Goal: Find specific fact: Locate a discrete piece of known information

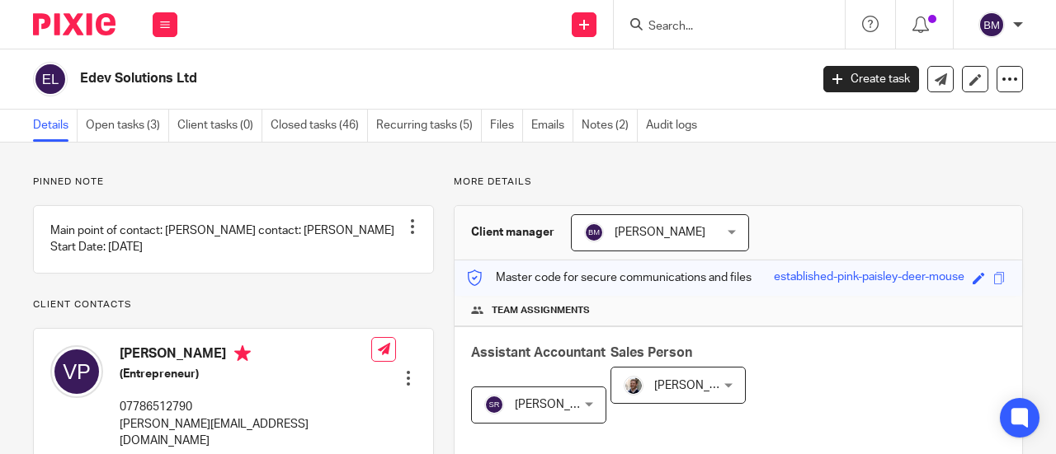
click at [725, 20] on input "Search" at bounding box center [721, 27] width 148 height 15
click at [697, 20] on input "Search" at bounding box center [721, 27] width 148 height 15
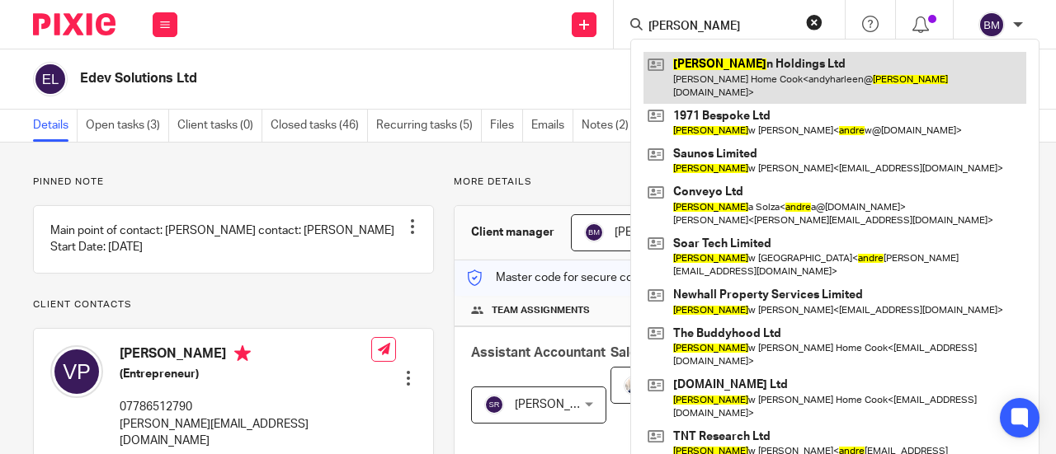
type input "[PERSON_NAME]"
click at [771, 78] on link at bounding box center [834, 77] width 383 height 51
click at [771, 75] on link at bounding box center [834, 77] width 383 height 51
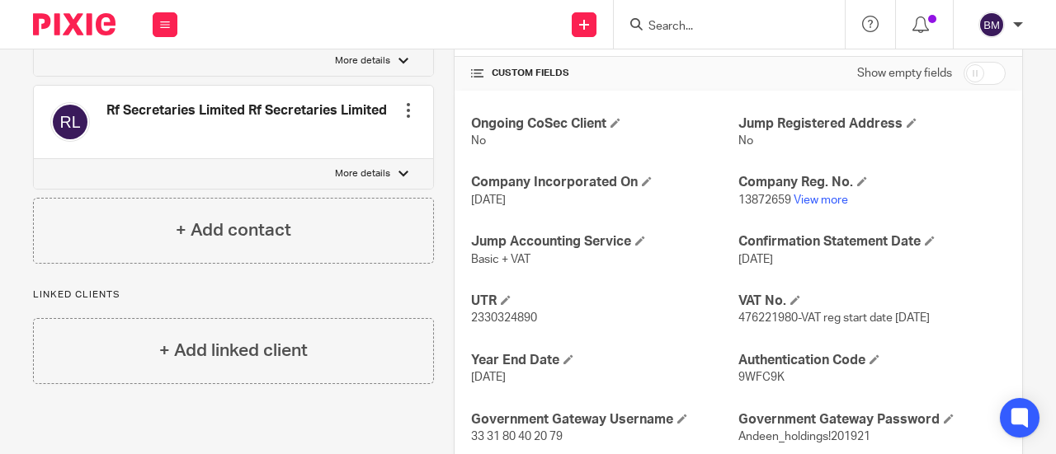
scroll to position [645, 0]
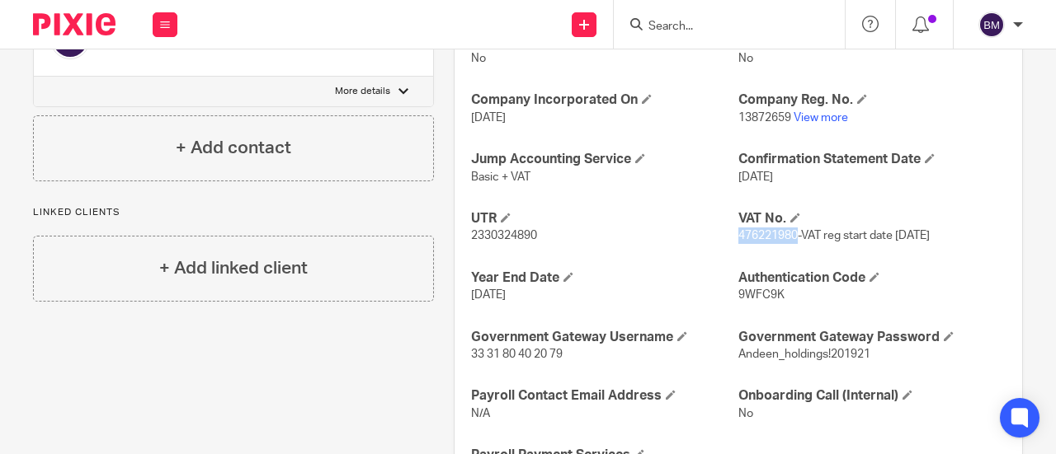
drag, startPoint x: 788, startPoint y: 233, endPoint x: 729, endPoint y: 232, distance: 59.4
click at [738, 232] on span "476221980-VAT reg start date [DATE]" at bounding box center [833, 236] width 191 height 12
copy span "476221980"
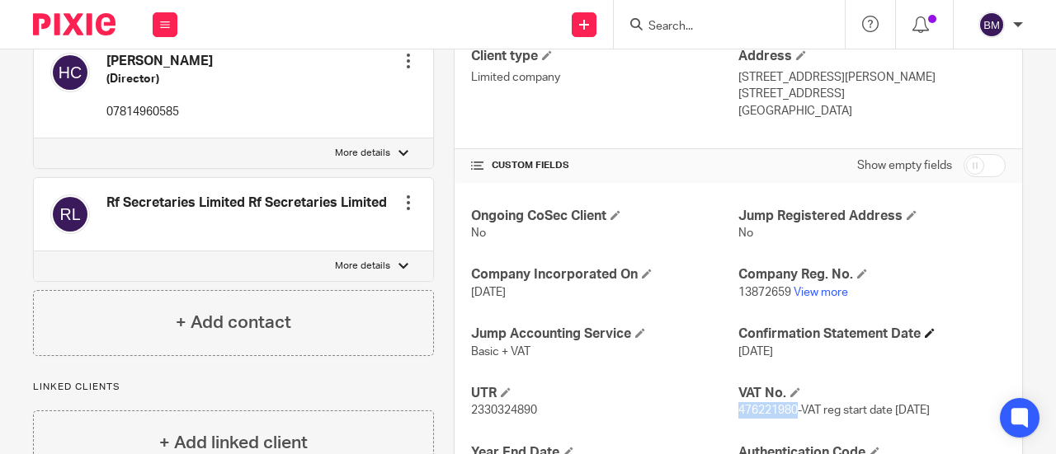
scroll to position [495, 0]
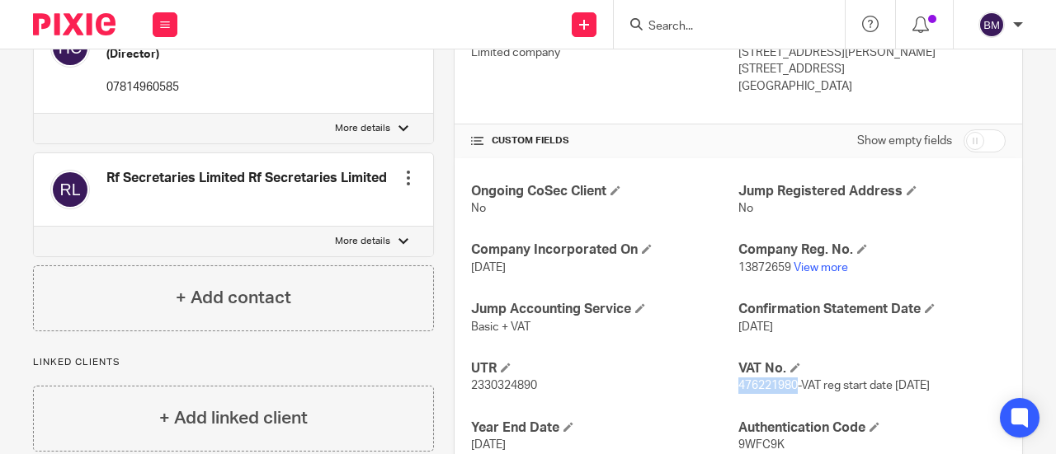
copy span "476221980"
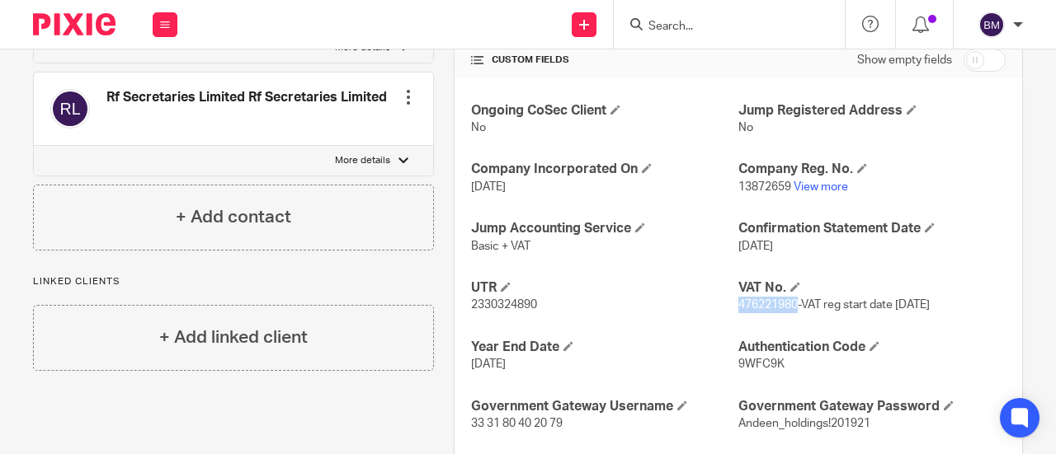
scroll to position [577, 0]
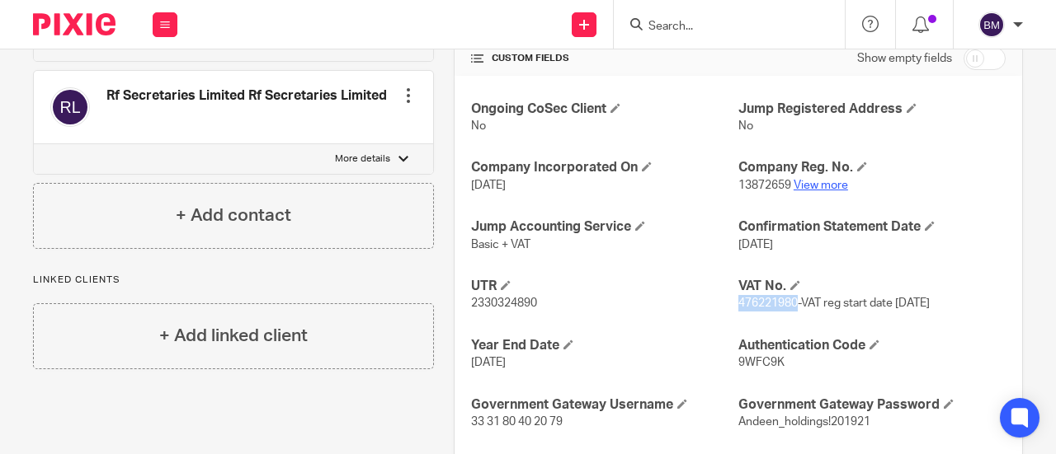
click at [808, 181] on link "View more" at bounding box center [820, 186] width 54 height 12
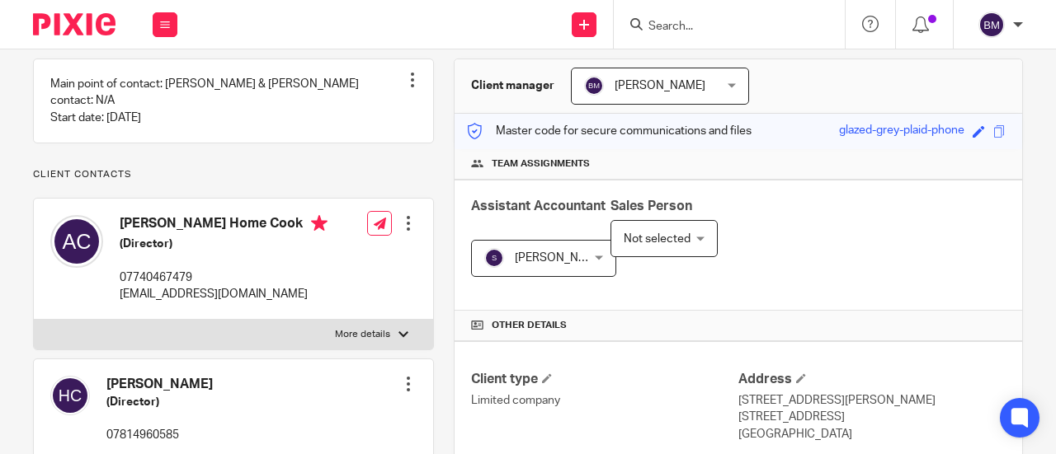
scroll to position [0, 0]
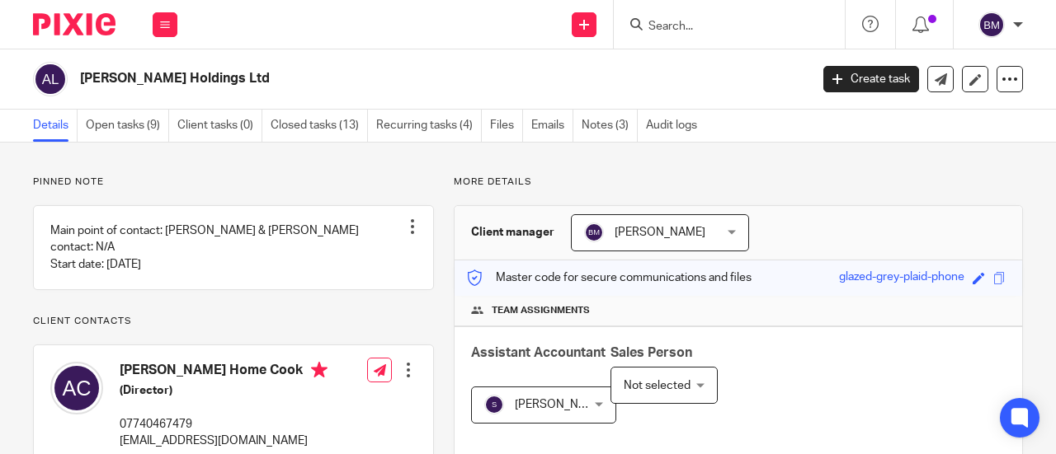
drag, startPoint x: 289, startPoint y: 387, endPoint x: 97, endPoint y: 386, distance: 191.3
click at [97, 386] on div "[PERSON_NAME] Home Cook (Director) 07740467479 [PERSON_NAME][EMAIL_ADDRESS][DOM…" at bounding box center [188, 406] width 277 height 104
copy div "[PERSON_NAME] Home Cook"
